Goal: Task Accomplishment & Management: Complete application form

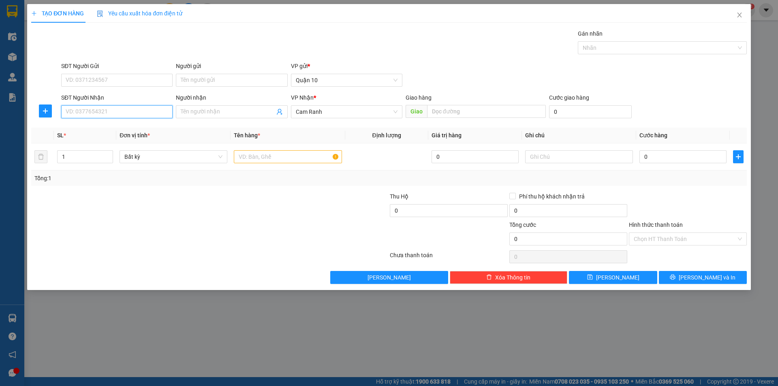
click at [126, 113] on input "SĐT Người Nhận" at bounding box center [116, 111] width 111 height 13
click at [88, 105] on input "SĐT Người Nhận" at bounding box center [116, 111] width 111 height 13
click at [150, 139] on div "0976465569 - KHÁNH KHĂN LẠNH (NEW)" at bounding box center [119, 141] width 106 height 9
type input "0976465569"
type input "KHÁNH KHĂN LẠNH (NEW)"
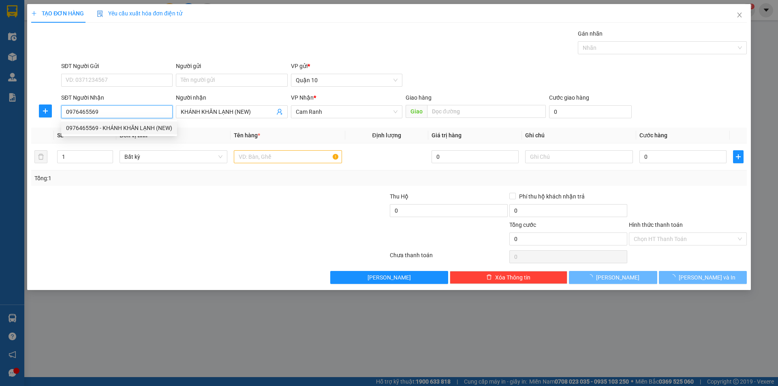
type input "190.000"
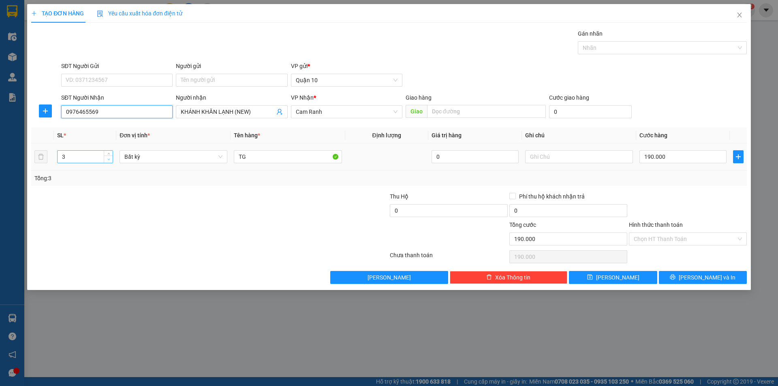
type input "0976465569"
click at [111, 158] on span "down" at bounding box center [108, 159] width 5 height 5
type input "1"
click at [111, 158] on span "down" at bounding box center [108, 159] width 5 height 5
click at [261, 156] on input "TG" at bounding box center [288, 156] width 108 height 13
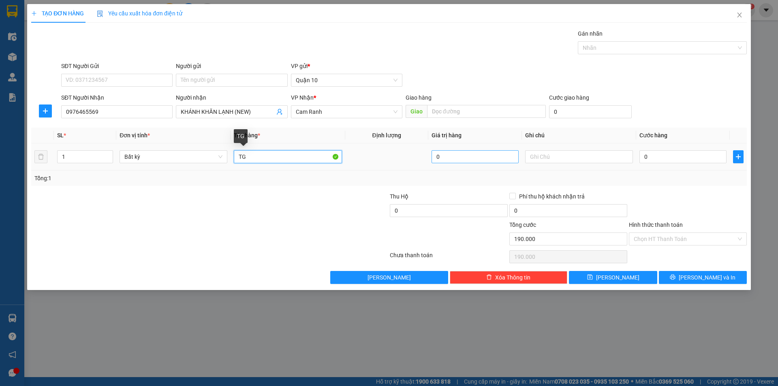
type input "0"
click at [671, 156] on input "0" at bounding box center [682, 156] width 87 height 13
type input "0"
click at [575, 161] on input "text" at bounding box center [579, 156] width 108 height 13
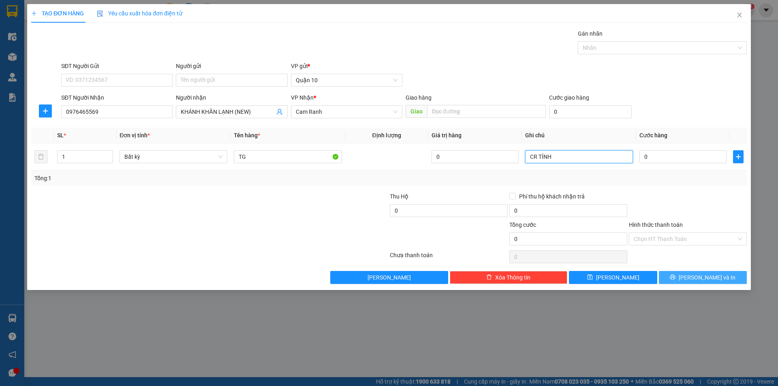
type input "CR TÍNH"
click at [686, 274] on button "[PERSON_NAME] và In" at bounding box center [703, 277] width 88 height 13
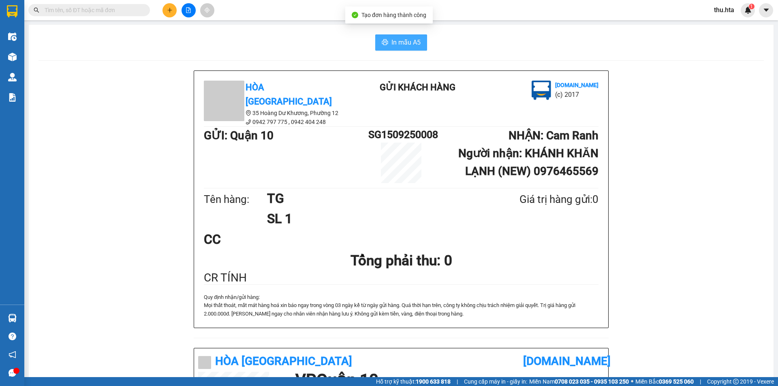
click at [420, 45] on button "In mẫu A5" at bounding box center [401, 42] width 52 height 16
click at [167, 14] on button at bounding box center [169, 10] width 14 height 14
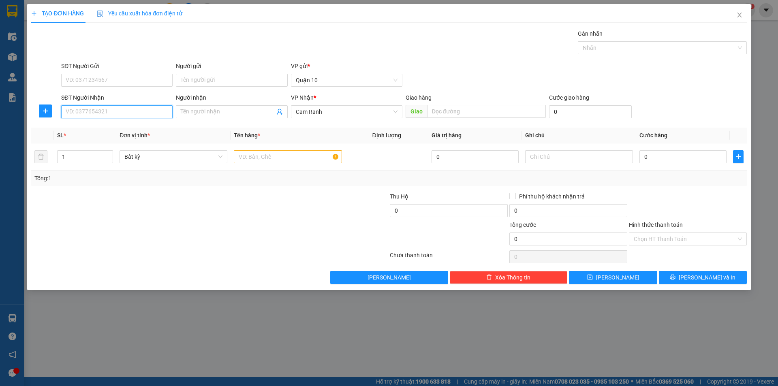
click at [96, 105] on input "SĐT Người Nhận" at bounding box center [116, 111] width 111 height 13
click at [120, 123] on div "0793500059 - trung khăn lạnh" at bounding box center [116, 128] width 111 height 13
type input "0793500059"
type input "trung khăn lạnh"
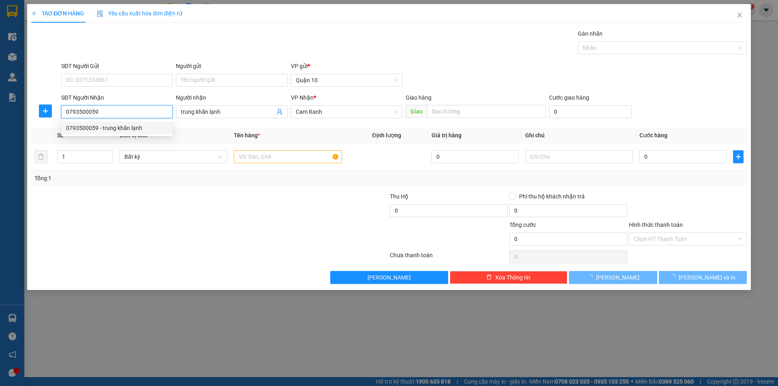
type input "50.000"
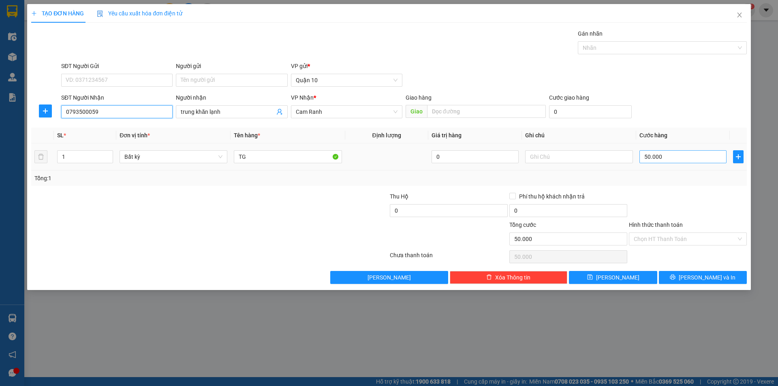
type input "0793500059"
type input "0"
click at [570, 156] on input "text" at bounding box center [579, 156] width 108 height 13
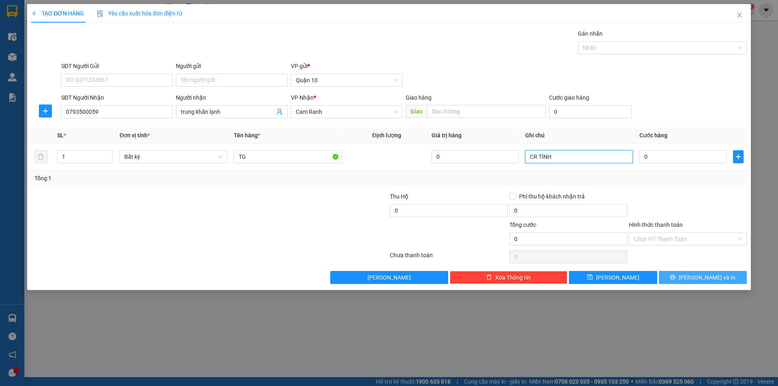
type input "CR TÍNH"
click at [676, 275] on icon "printer" at bounding box center [673, 277] width 6 height 6
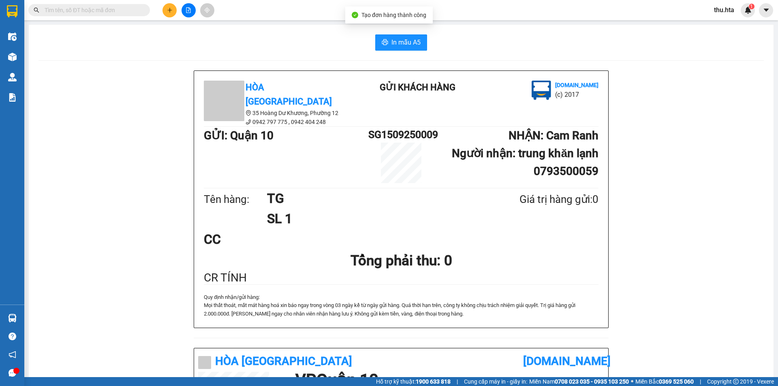
drag, startPoint x: 413, startPoint y: 33, endPoint x: 413, endPoint y: 24, distance: 9.3
click at [413, 26] on div "In mẫu A5 Hòa Thuận Anh 35 Hoàng Dư Khương, [GEOGRAPHIC_DATA] 12 0942 797 775 …" at bounding box center [401, 339] width 745 height 628
click at [417, 39] on span "In mẫu A5" at bounding box center [405, 42] width 29 height 10
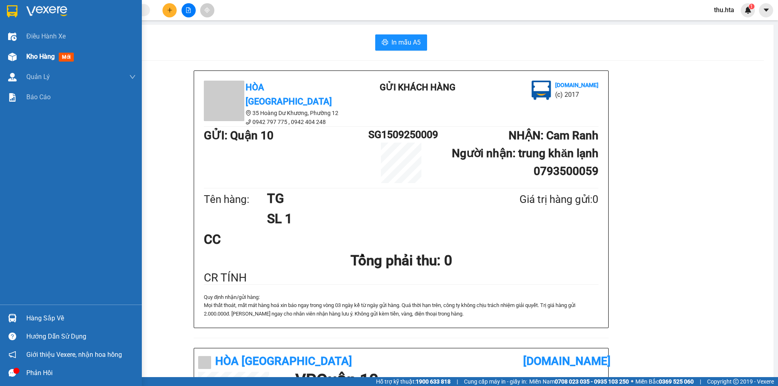
drag, startPoint x: 47, startPoint y: 58, endPoint x: 51, endPoint y: 53, distance: 6.3
click at [47, 58] on span "Kho hàng" at bounding box center [40, 57] width 28 height 8
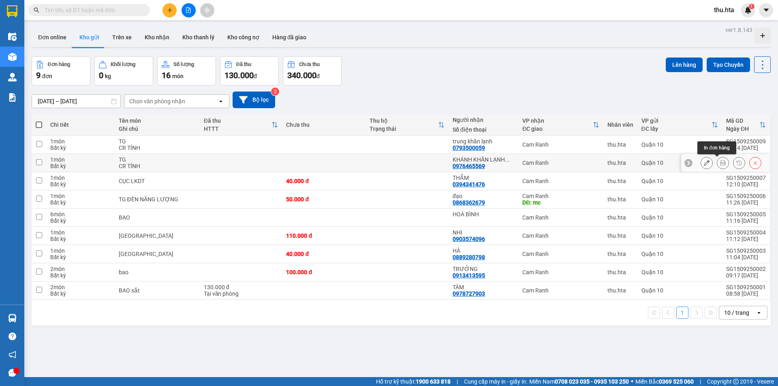
click at [720, 163] on icon at bounding box center [723, 163] width 6 height 6
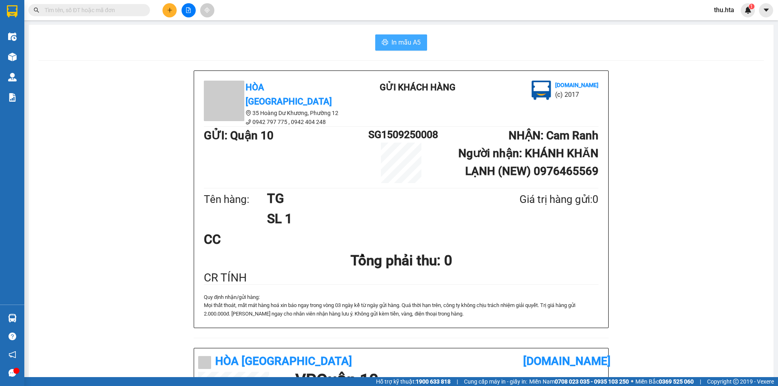
click at [388, 49] on button "In mẫu A5" at bounding box center [401, 42] width 52 height 16
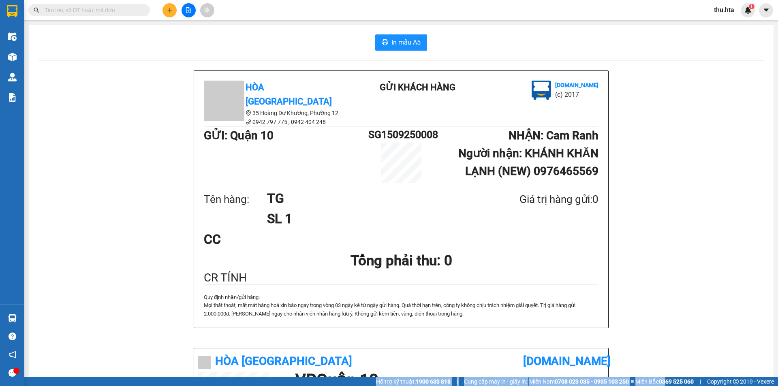
click at [667, 386] on html "Kết quả tìm kiếm ( 0 ) Bộ lọc No Data thu.hta 1 Điều hành xe Kho hàng mới Quản …" at bounding box center [389, 193] width 778 height 386
click at [170, 15] on button at bounding box center [169, 10] width 14 height 14
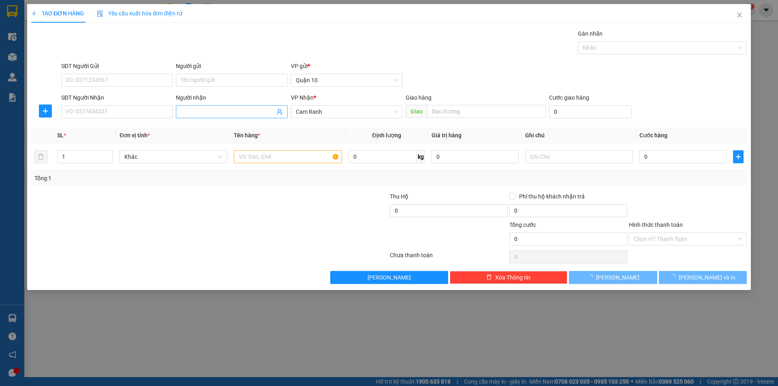
drag, startPoint x: 227, startPoint y: 121, endPoint x: 227, endPoint y: 117, distance: 4.1
click at [227, 117] on div "Người nhận Tên người nhận" at bounding box center [231, 107] width 111 height 28
click at [227, 116] on span at bounding box center [231, 111] width 111 height 13
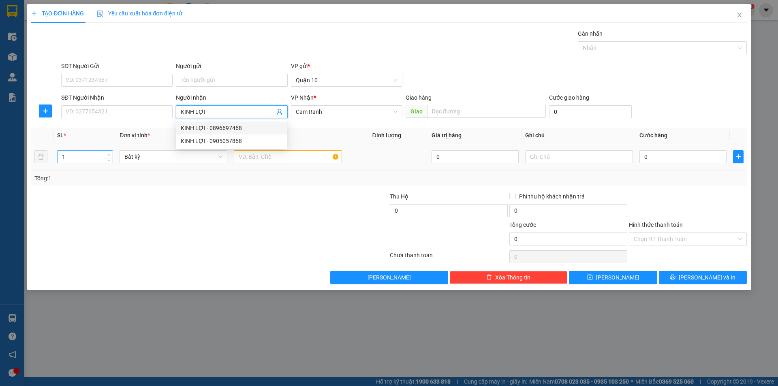
type input "KINH LỢI"
click at [108, 154] on icon "up" at bounding box center [108, 155] width 3 height 3
click at [109, 154] on icon "up" at bounding box center [108, 155] width 3 height 3
click at [109, 153] on span "up" at bounding box center [108, 154] width 5 height 5
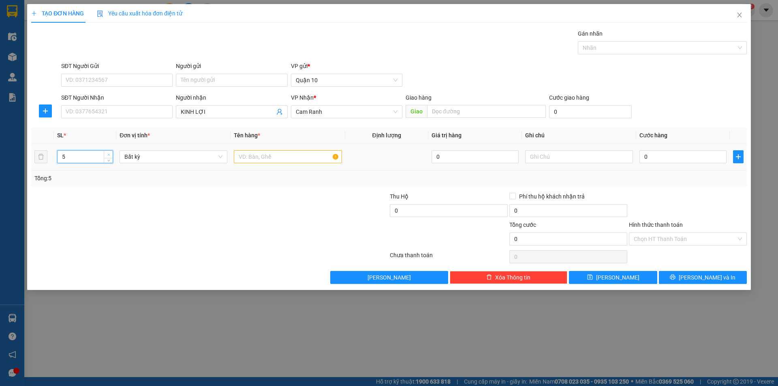
type input "6"
click at [109, 152] on span "Increase Value" at bounding box center [108, 154] width 9 height 7
click at [247, 150] on div at bounding box center [288, 157] width 108 height 16
click at [252, 156] on input "text" at bounding box center [288, 156] width 108 height 13
type input "VAN NƯỚC"
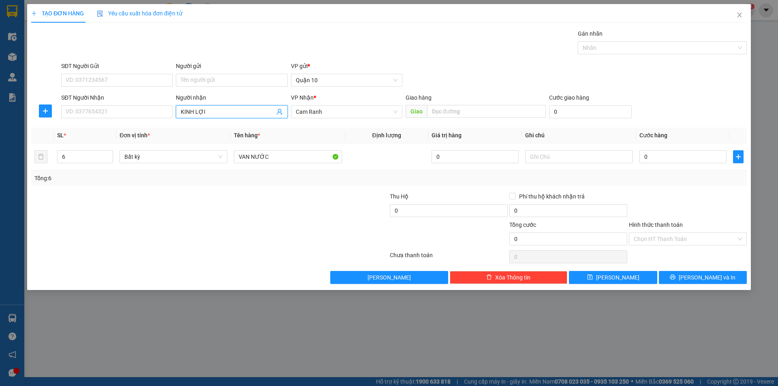
click at [218, 112] on input "KINH LỢI" at bounding box center [228, 111] width 94 height 9
click at [219, 139] on div "KINH LỢI - 0905057868" at bounding box center [232, 141] width 102 height 9
click at [153, 114] on input "0905057868" at bounding box center [116, 111] width 111 height 13
type input "0"
type input "6"
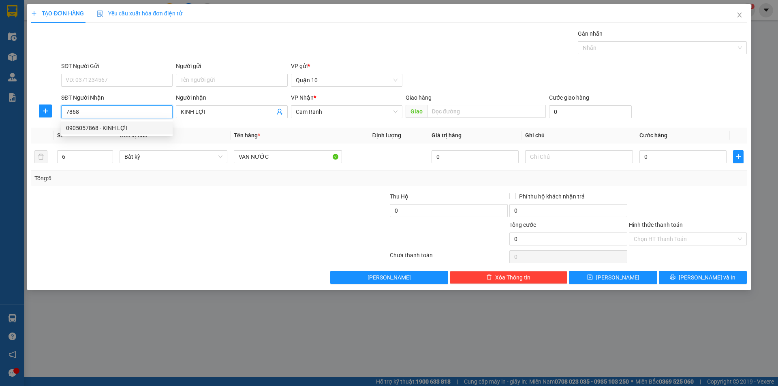
click at [138, 126] on div "0905057868 - KINH LỢI" at bounding box center [117, 128] width 102 height 9
type input "0905057868"
type input "30.000"
type input "2"
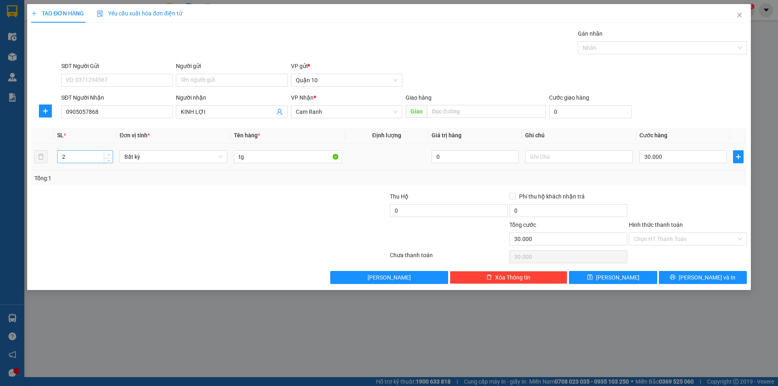
click at [110, 155] on icon "up" at bounding box center [108, 155] width 3 height 3
click at [107, 148] on td "2" at bounding box center [85, 156] width 62 height 27
type input "0"
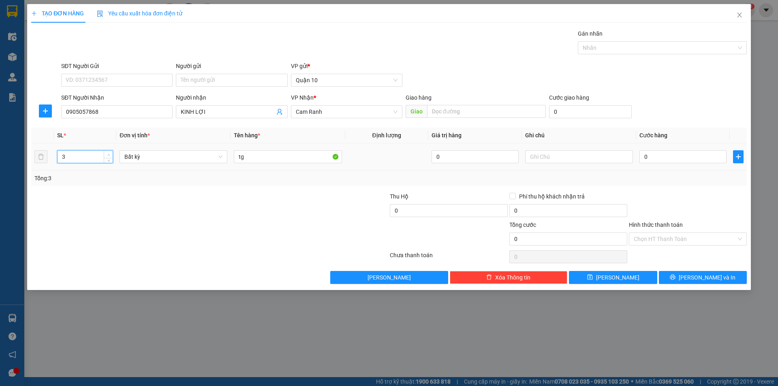
click at [109, 154] on icon "up" at bounding box center [108, 155] width 3 height 3
click at [108, 154] on icon "up" at bounding box center [108, 155] width 2 height 2
type input "6"
click at [108, 154] on icon "up" at bounding box center [108, 155] width 2 height 2
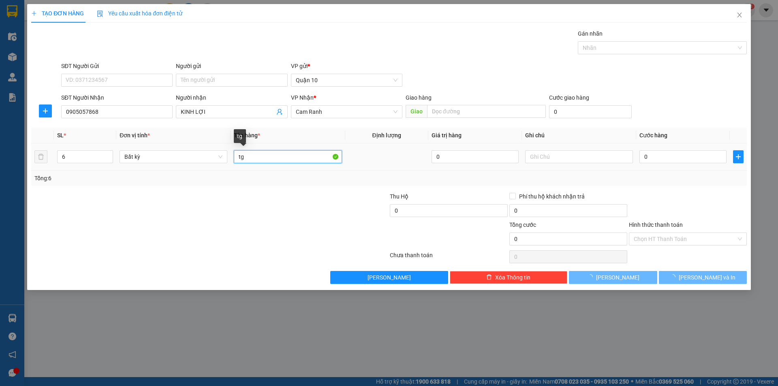
click at [255, 160] on input "tg" at bounding box center [288, 156] width 108 height 13
type input "t"
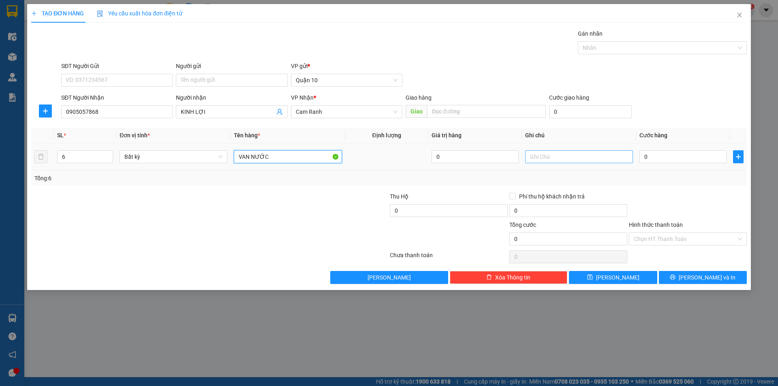
type input "VAN NƯỚC"
drag, startPoint x: 593, startPoint y: 160, endPoint x: 588, endPoint y: 160, distance: 5.7
click at [593, 160] on input "text" at bounding box center [579, 156] width 108 height 13
type input "CR TÍNH"
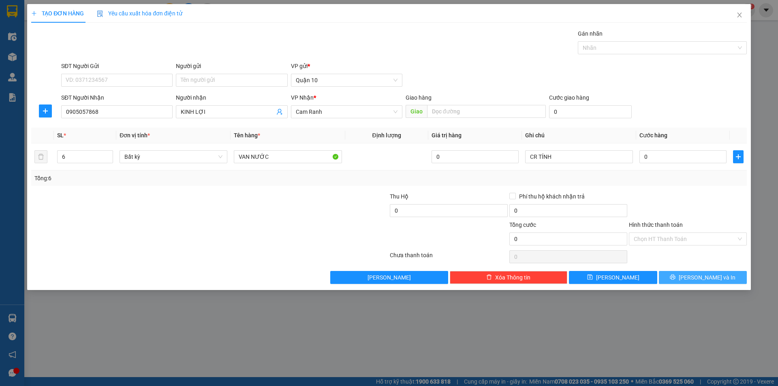
click at [676, 275] on icon "printer" at bounding box center [673, 277] width 6 height 6
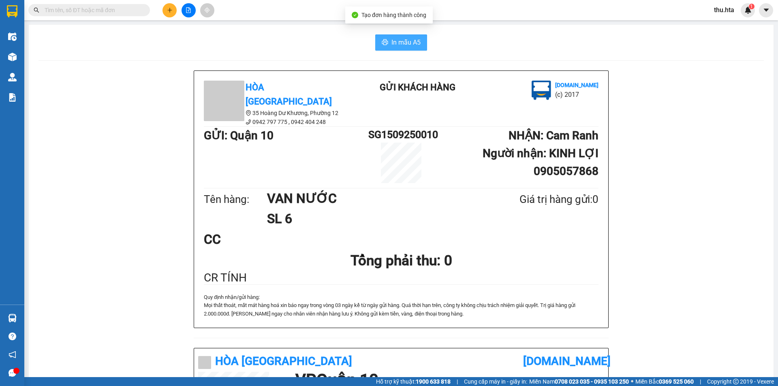
drag, startPoint x: 410, startPoint y: 44, endPoint x: 407, endPoint y: 40, distance: 5.5
click at [408, 43] on span "In mẫu A5" at bounding box center [405, 42] width 29 height 10
click at [169, 16] on button at bounding box center [169, 10] width 14 height 14
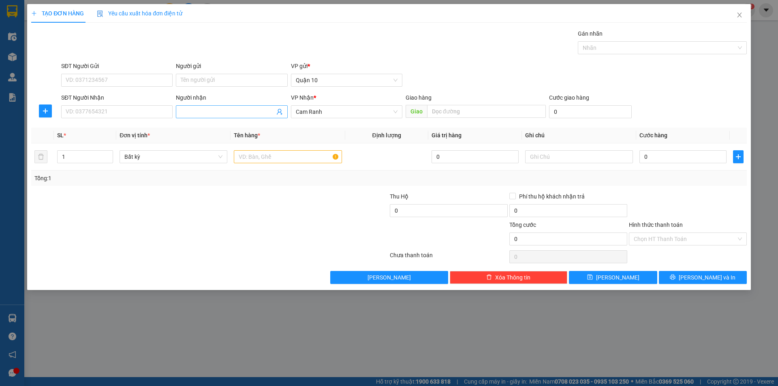
click at [193, 113] on input "Người nhận" at bounding box center [228, 111] width 94 height 9
click at [129, 113] on input "SĐT Người Nhận" at bounding box center [116, 111] width 111 height 13
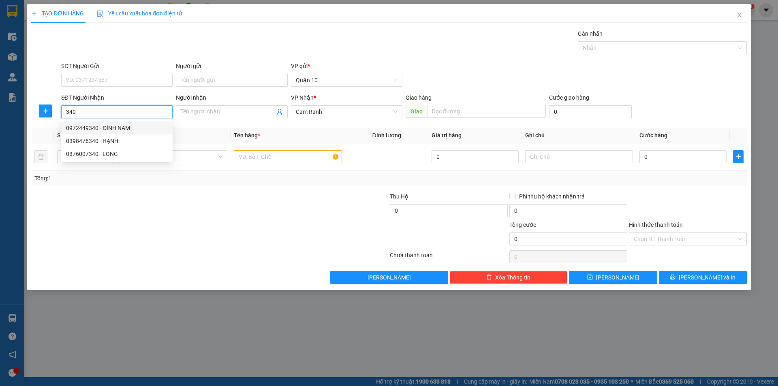
click at [145, 128] on div "0972449340 - ĐÌNH NAM" at bounding box center [117, 128] width 102 height 9
type input "0972449340"
type input "ĐÌNH NAM"
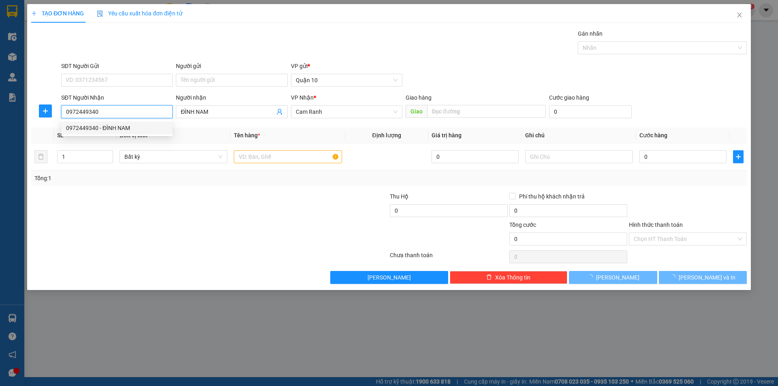
type input "120.000"
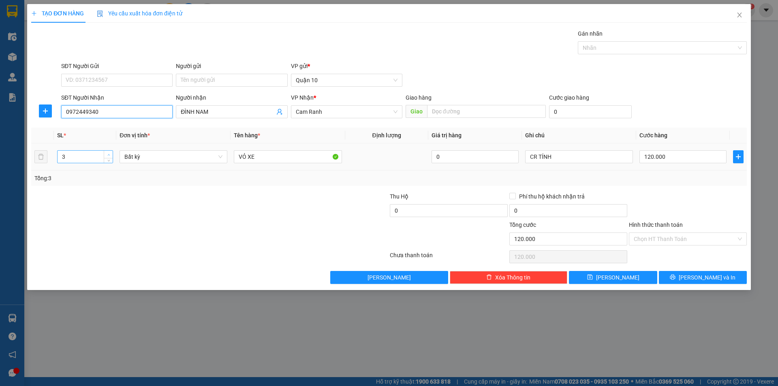
type input "0972449340"
type input "4"
drag, startPoint x: 109, startPoint y: 153, endPoint x: 117, endPoint y: 152, distance: 7.4
click at [109, 152] on span "up" at bounding box center [108, 154] width 5 height 5
click at [665, 160] on input "120.000" at bounding box center [682, 156] width 87 height 13
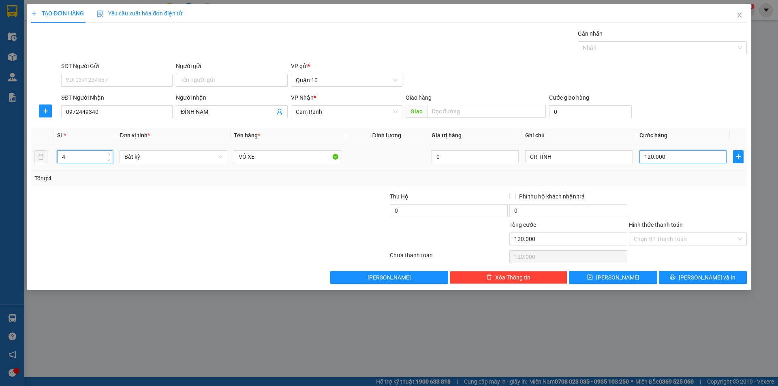
type input "0"
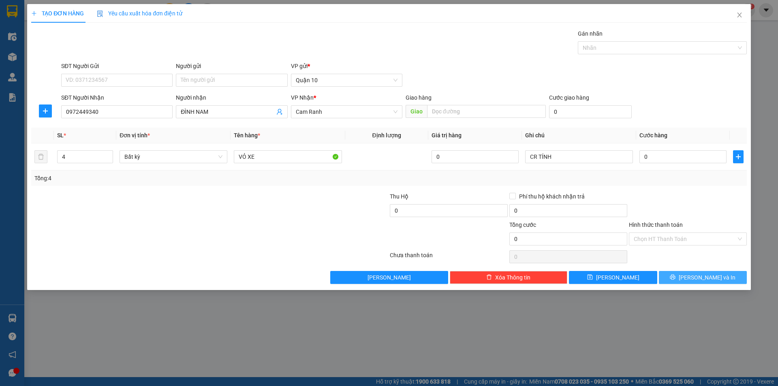
click at [685, 278] on button "[PERSON_NAME] và In" at bounding box center [703, 277] width 88 height 13
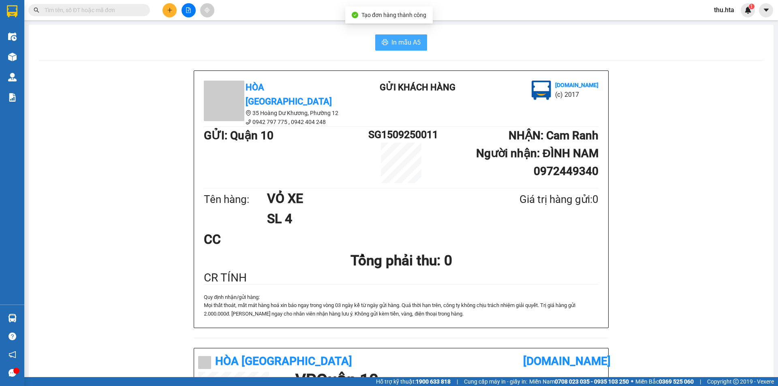
click at [394, 37] on span "In mẫu A5" at bounding box center [405, 42] width 29 height 10
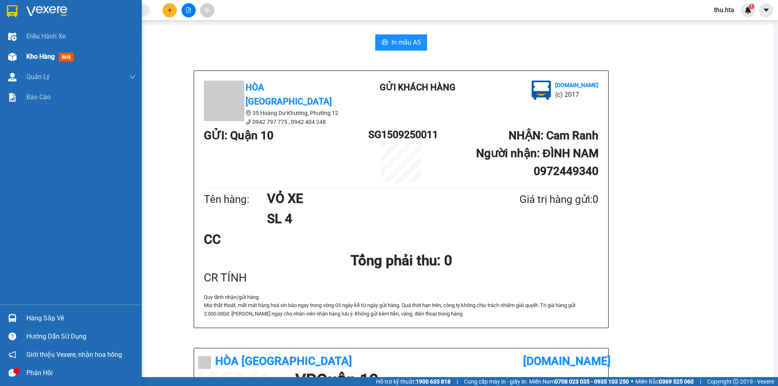
click at [40, 53] on span "Kho hàng" at bounding box center [40, 57] width 28 height 8
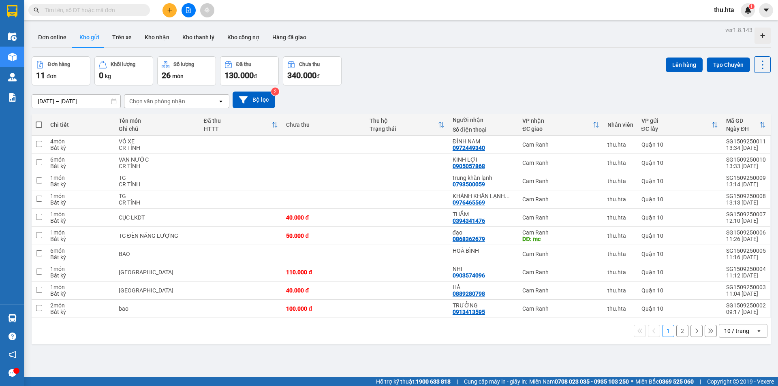
drag, startPoint x: 729, startPoint y: 336, endPoint x: 733, endPoint y: 334, distance: 4.2
click at [730, 335] on div "10 / trang" at bounding box center [737, 331] width 36 height 13
click at [726, 311] on span "100 / trang" at bounding box center [733, 313] width 29 height 8
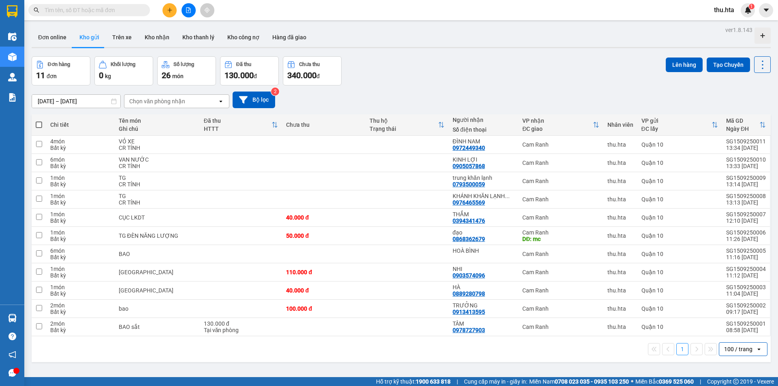
click at [167, 12] on icon "plus" at bounding box center [170, 10] width 6 height 6
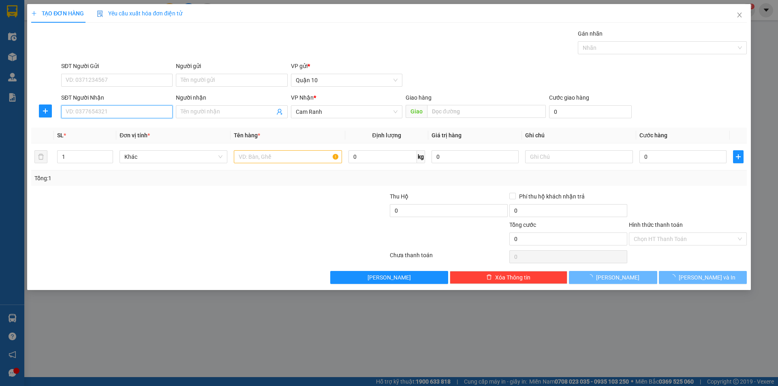
click at [130, 114] on input "SĐT Người Nhận" at bounding box center [116, 111] width 111 height 13
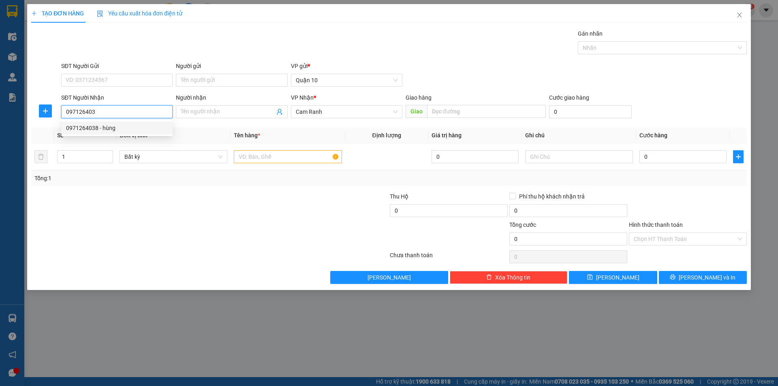
click at [127, 131] on div "0971264038 - hùng" at bounding box center [117, 128] width 102 height 9
type input "0971264038"
type input "hùng"
type input "150.000"
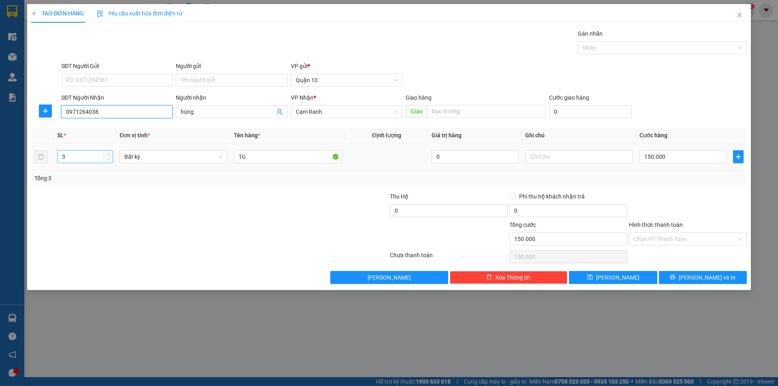
type input "0971264038"
type input "2"
click at [109, 161] on span "down" at bounding box center [108, 159] width 5 height 5
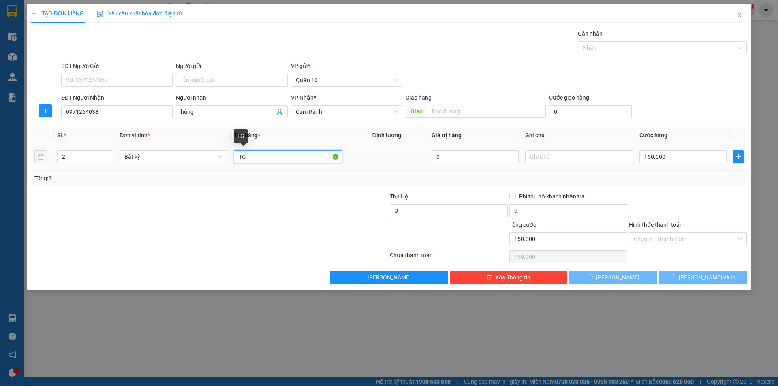
drag, startPoint x: 280, startPoint y: 151, endPoint x: 271, endPoint y: 152, distance: 9.0
click at [280, 151] on input "TG" at bounding box center [288, 156] width 108 height 13
type input "0"
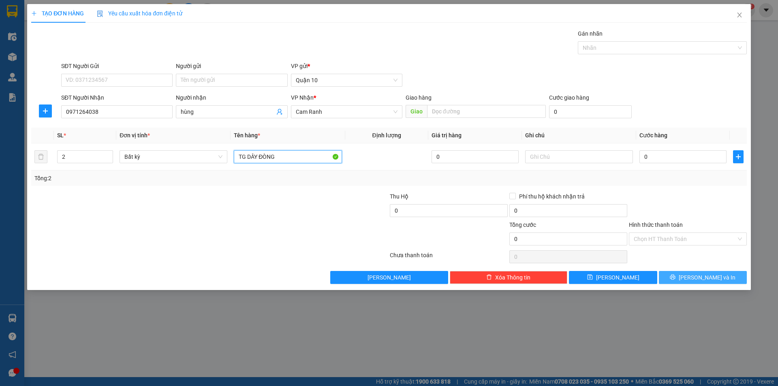
type input "TG DÂY ĐÒNG"
click at [685, 282] on button "[PERSON_NAME] và In" at bounding box center [703, 277] width 88 height 13
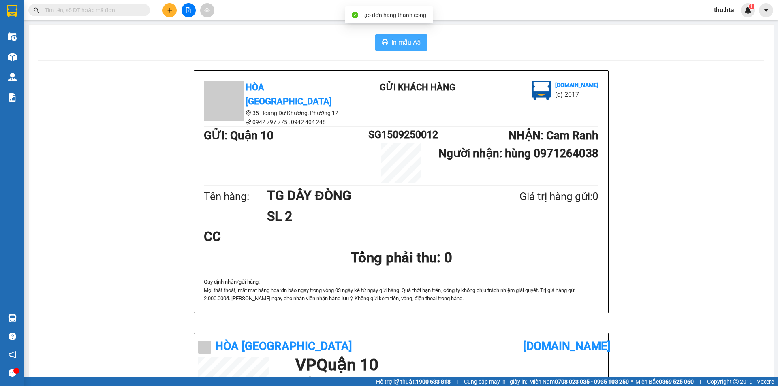
click at [404, 35] on button "In mẫu A5" at bounding box center [401, 42] width 52 height 16
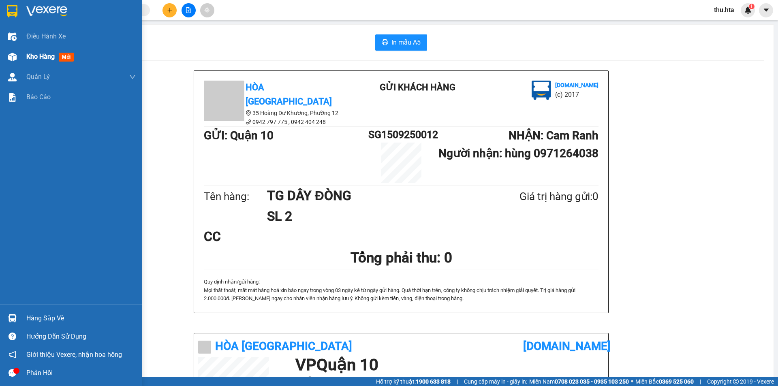
click at [41, 54] on span "Kho hàng" at bounding box center [40, 57] width 28 height 8
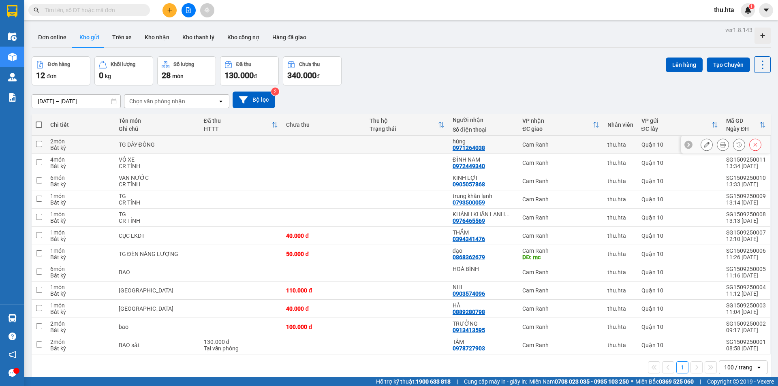
click at [704, 143] on icon at bounding box center [707, 145] width 6 height 6
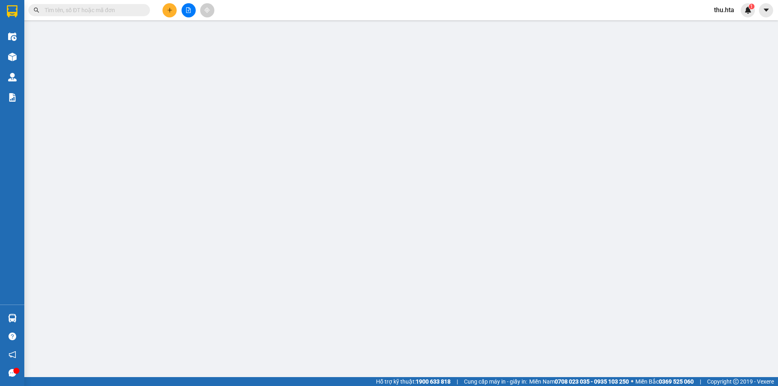
type input "0971264038"
type input "hùng"
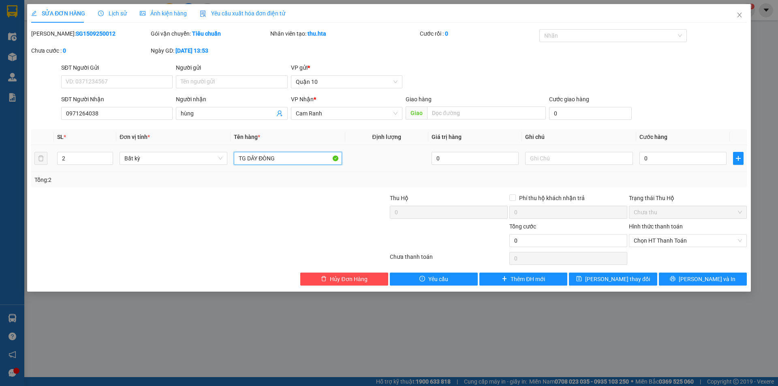
click at [285, 152] on div "TG DÂY ĐÒNG" at bounding box center [288, 158] width 108 height 16
type input "TG DÂY ĐỒNG"
click at [606, 273] on button "[PERSON_NAME] thay đổi" at bounding box center [613, 279] width 88 height 13
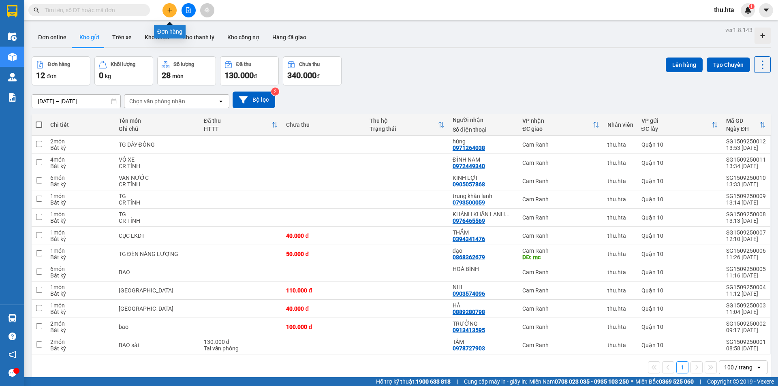
click at [173, 8] on button at bounding box center [169, 10] width 14 height 14
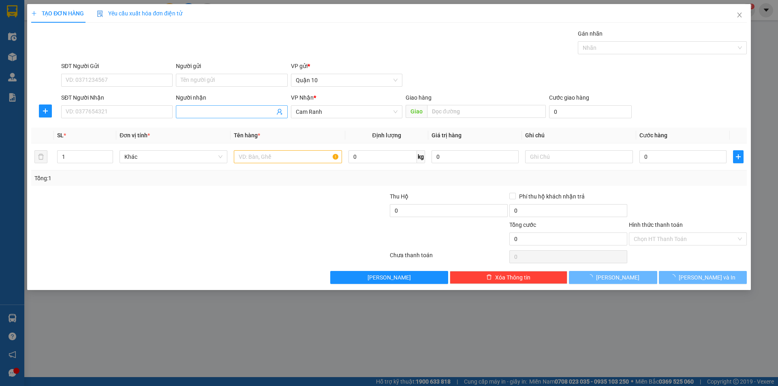
click at [203, 115] on input "Người nhận" at bounding box center [228, 111] width 94 height 9
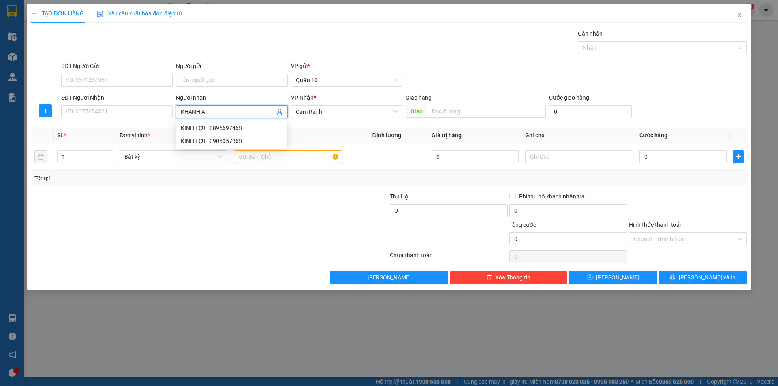
type input "KHÁNH AN"
click at [214, 126] on div "khánh an - 0965216079" at bounding box center [232, 128] width 102 height 9
type input "0965216079"
type input "khánh an"
click at [269, 158] on input "text" at bounding box center [288, 156] width 108 height 13
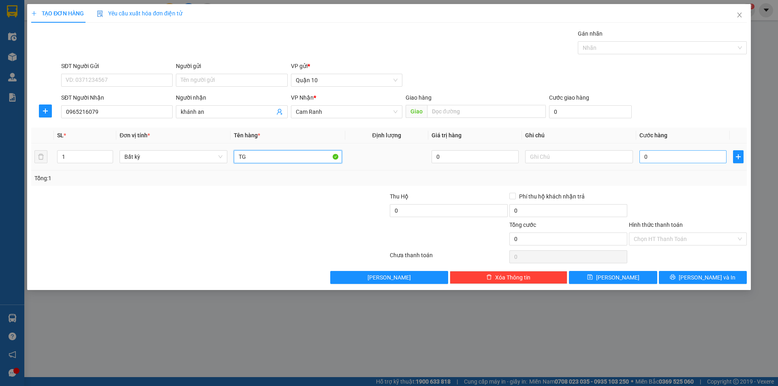
type input "TG"
click at [659, 152] on input "0" at bounding box center [682, 156] width 87 height 13
type input "8"
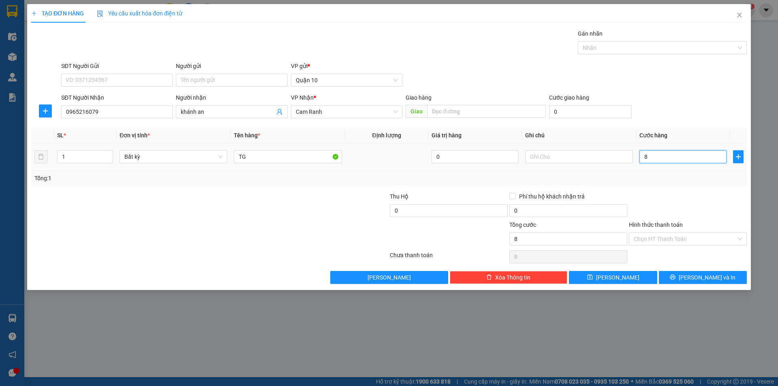
type input "80"
type input "80.000"
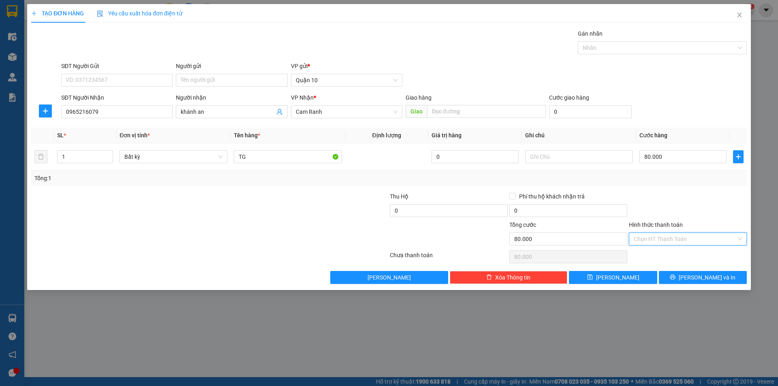
drag, startPoint x: 652, startPoint y: 237, endPoint x: 661, endPoint y: 262, distance: 26.4
click at [652, 240] on input "Hình thức thanh toán" at bounding box center [685, 239] width 103 height 12
click at [662, 258] on div "Tại văn phòng" at bounding box center [688, 255] width 108 height 9
type input "0"
drag, startPoint x: 701, startPoint y: 273, endPoint x: 692, endPoint y: 282, distance: 12.6
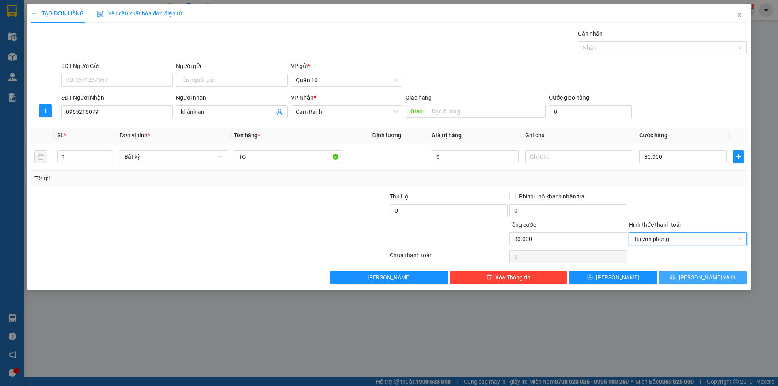
click at [702, 274] on span "[PERSON_NAME] và In" at bounding box center [707, 277] width 57 height 9
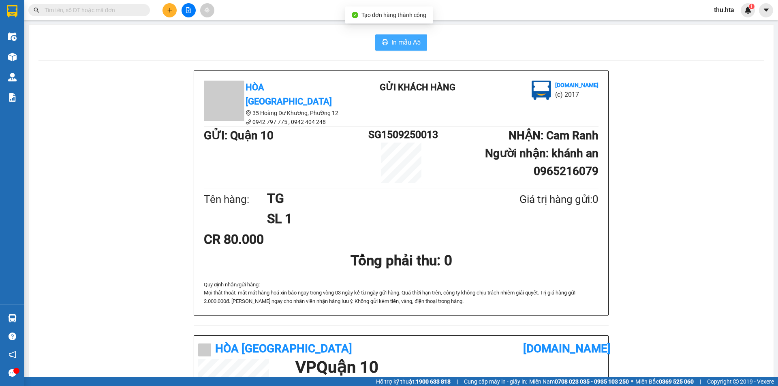
click at [393, 42] on span "In mẫu A5" at bounding box center [405, 42] width 29 height 10
